Goal: Check status

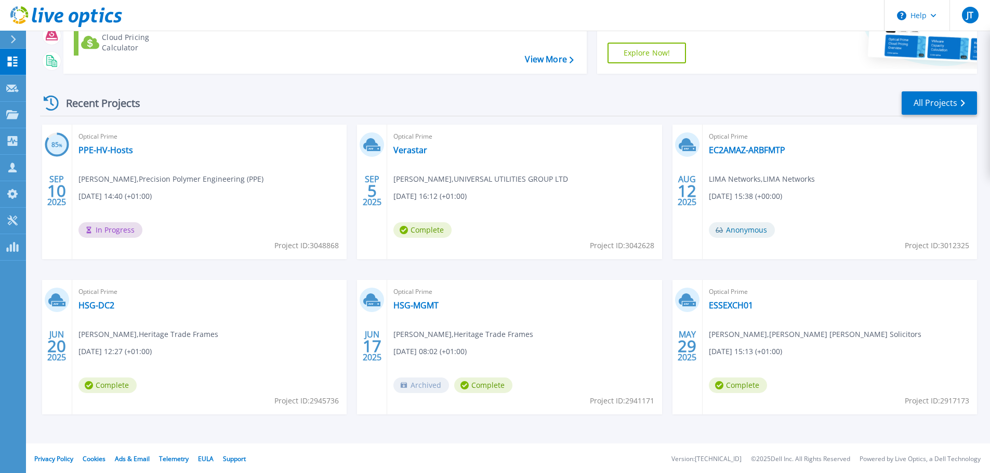
scroll to position [146, 0]
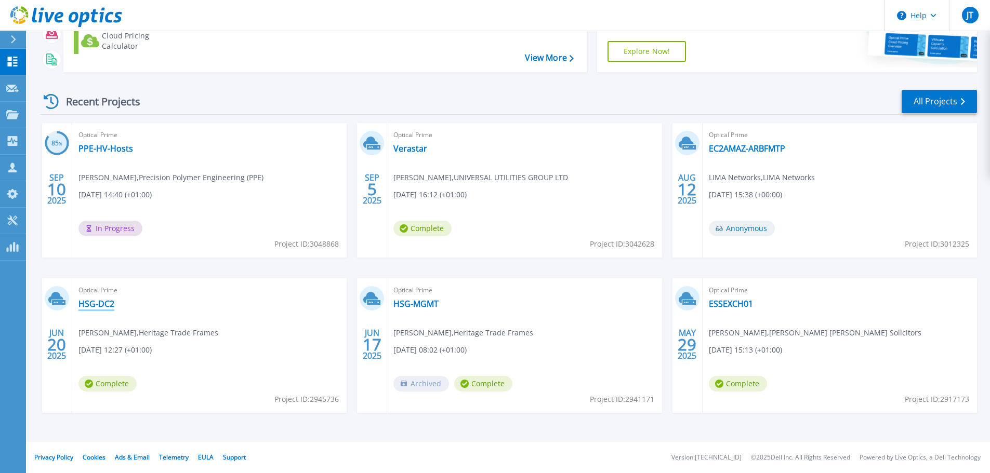
click at [108, 305] on link "HSG-DC2" at bounding box center [96, 304] width 36 height 10
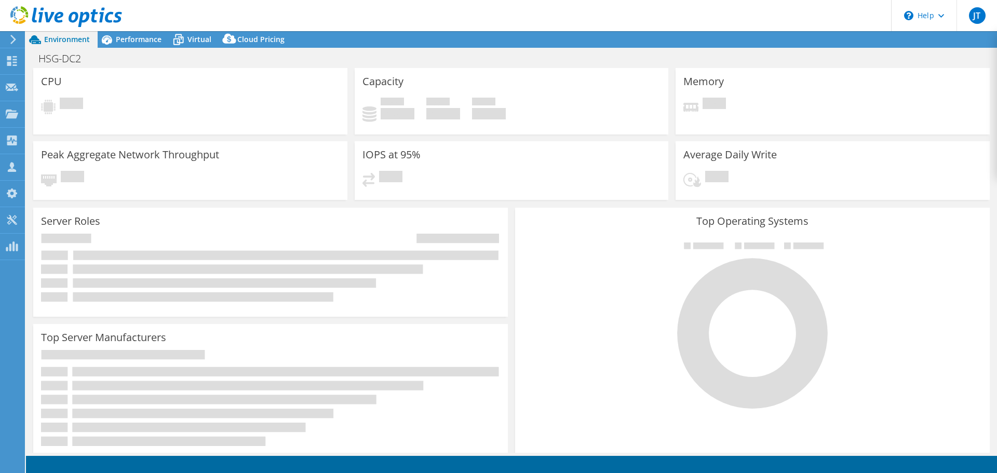
select select "USD"
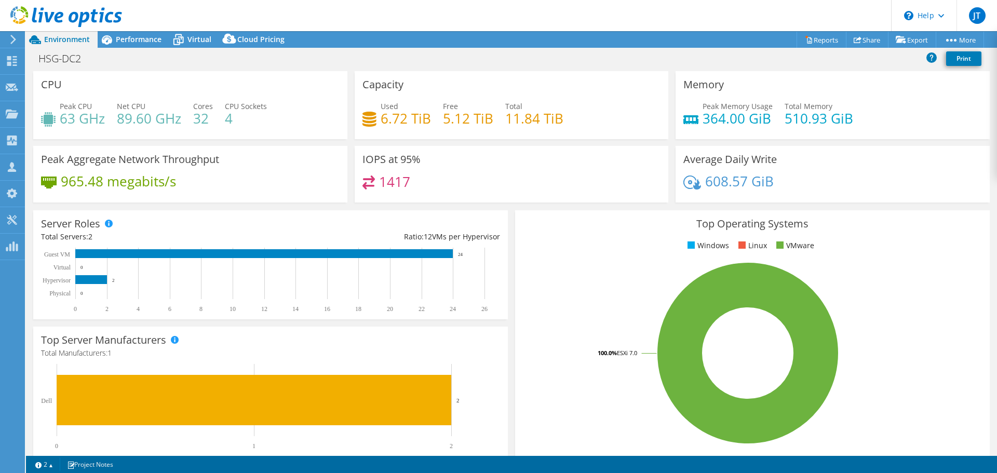
click at [197, 49] on div "HSG-DC2 Print" at bounding box center [511, 58] width 971 height 19
click at [197, 39] on span "Virtual" at bounding box center [200, 39] width 24 height 10
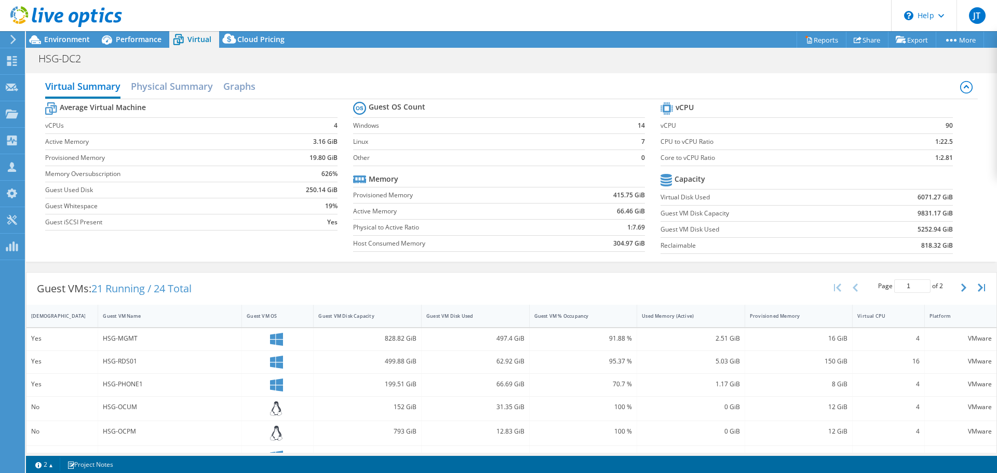
click at [650, 59] on div "HSG-DC2 Print" at bounding box center [511, 58] width 971 height 19
